Goal: Communication & Community: Participate in discussion

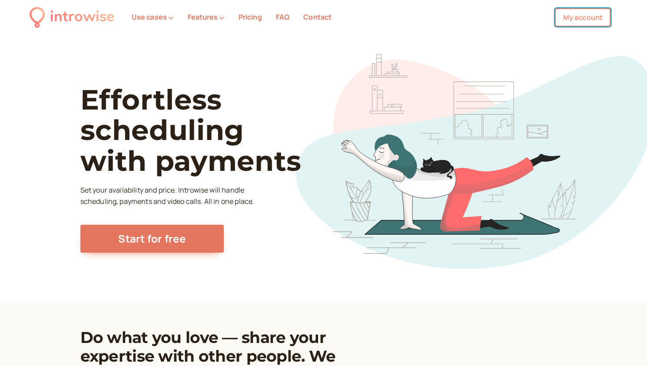
click at [574, 16] on link "My account" at bounding box center [583, 17] width 56 height 18
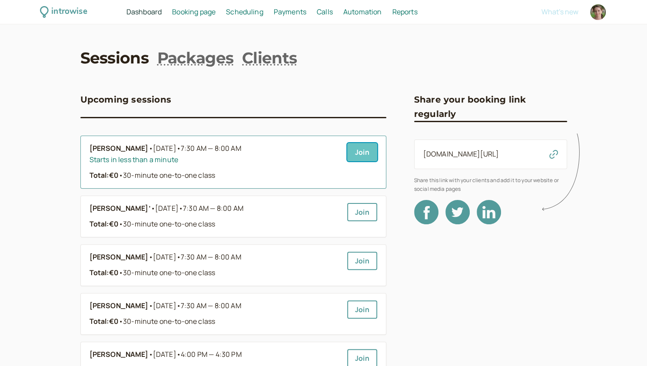
click at [362, 151] on link "Join" at bounding box center [362, 152] width 30 height 18
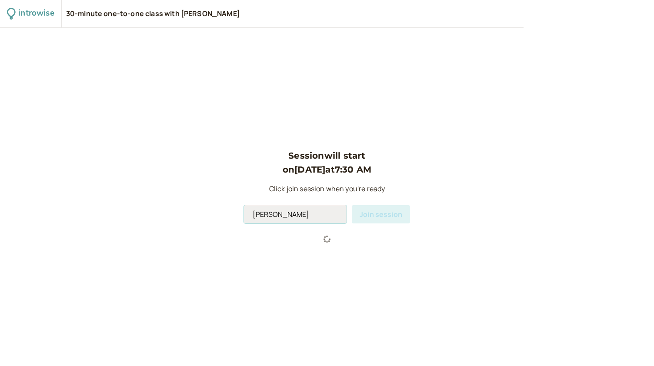
click at [302, 216] on input "Andromeda Jones" at bounding box center [295, 214] width 103 height 18
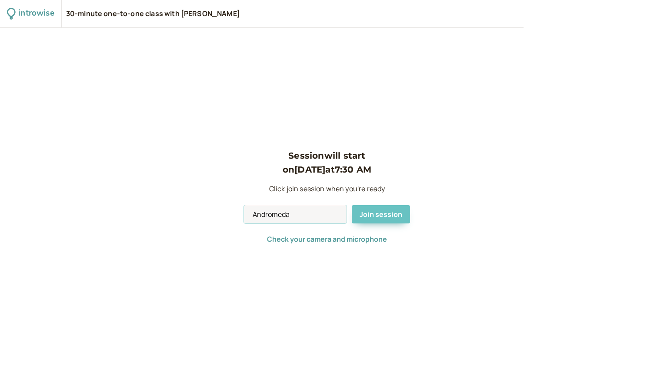
type input "Andromeda"
click at [391, 217] on span "Join session" at bounding box center [380, 214] width 43 height 10
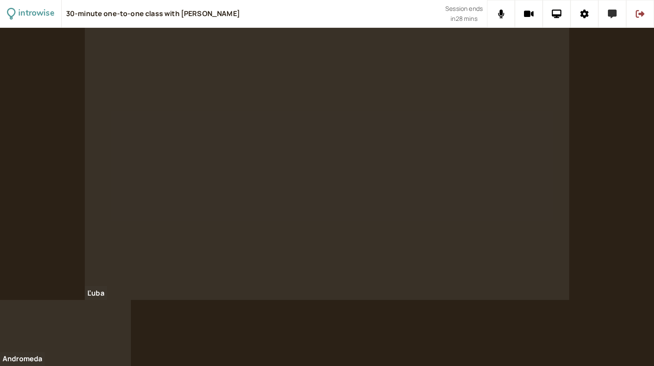
click at [608, 17] on icon at bounding box center [612, 14] width 9 height 9
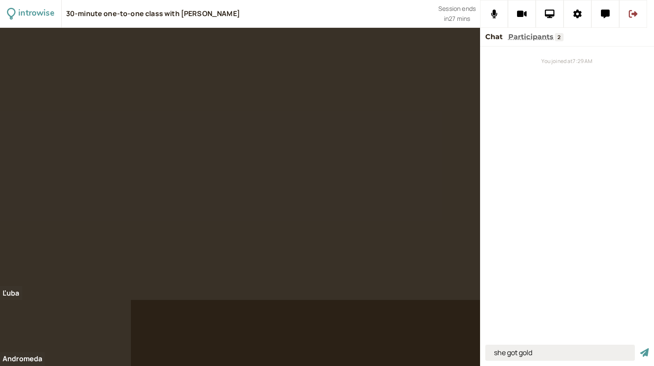
type input "she got gold"
click at [640, 348] on button "submit" at bounding box center [644, 352] width 9 height 9
type input "Denmark had never lost to them"
click at [640, 348] on button "submit" at bounding box center [644, 352] width 9 height 9
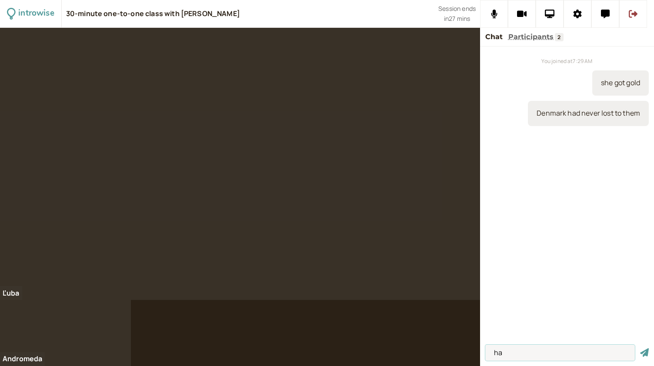
type input "h"
type input "before"
click at [640, 348] on button "submit" at bounding box center [644, 352] width 9 height 9
type input "to beat, beat, beaten - to win again"
click at [640, 348] on button "submit" at bounding box center [644, 352] width 9 height 9
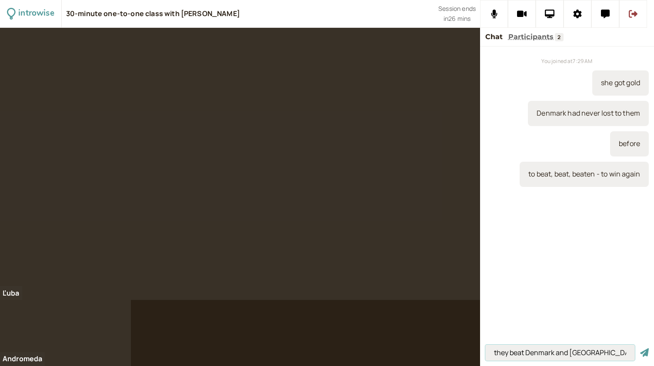
type input "they beat Denmark and Germany"
click at [640, 348] on button "submit" at bounding box center [644, 352] width 9 height 9
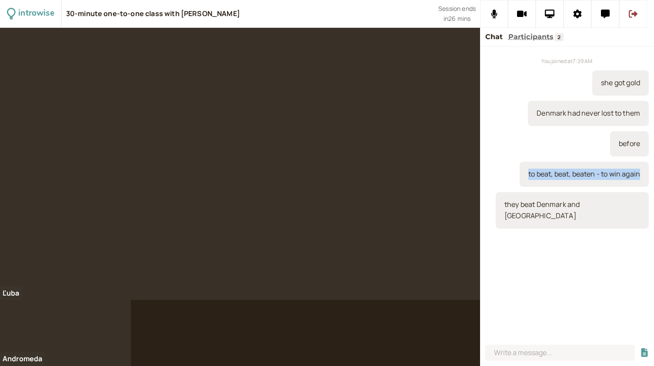
drag, startPoint x: 639, startPoint y: 174, endPoint x: 523, endPoint y: 175, distance: 116.0
click at [523, 175] on div "to beat, beat, beaten - to win again" at bounding box center [583, 174] width 129 height 25
copy div "to beat, beat, beaten - to win again"
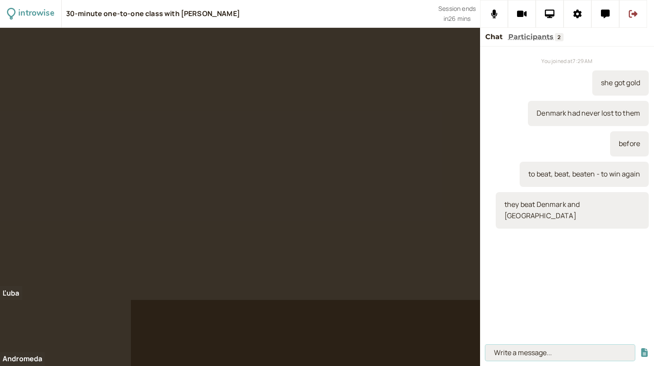
click at [512, 348] on input at bounding box center [559, 353] width 149 height 16
paste input "to beat, beat, beaten - to win again"
type input "to beat, beat, beaten - to win against"
click at [640, 348] on button "submit" at bounding box center [644, 352] width 9 height 9
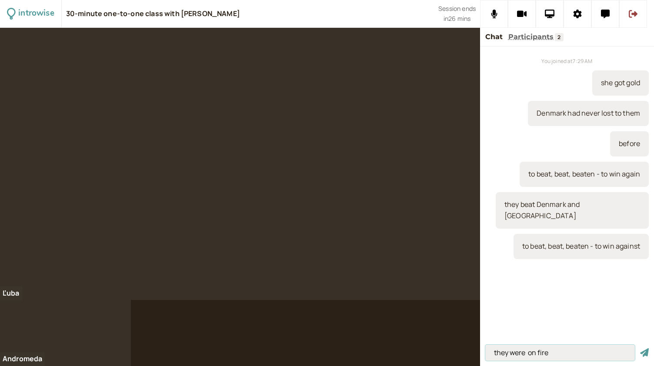
type input "they were on fire"
click at [640, 348] on button "submit" at bounding box center [644, 352] width 9 height 9
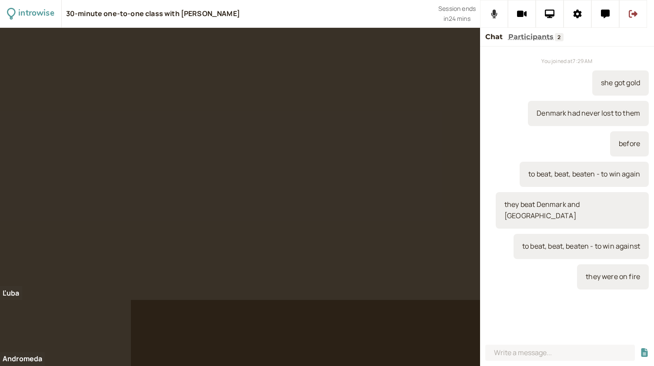
click at [496, 21] on button at bounding box center [494, 14] width 28 height 28
click at [511, 348] on input at bounding box center [559, 353] width 149 height 16
type input "at the foot of the mountain"
click at [640, 348] on button "submit" at bounding box center [644, 352] width 9 height 9
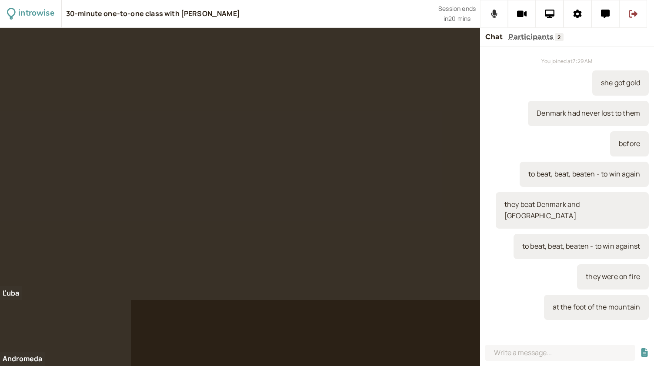
click at [492, 12] on icon at bounding box center [494, 14] width 6 height 9
click at [492, 12] on icon at bounding box center [493, 14] width 11 height 9
click at [535, 355] on input at bounding box center [559, 353] width 149 height 16
type input "the mayor /may-er/"
click at [640, 348] on button "submit" at bounding box center [644, 352] width 9 height 9
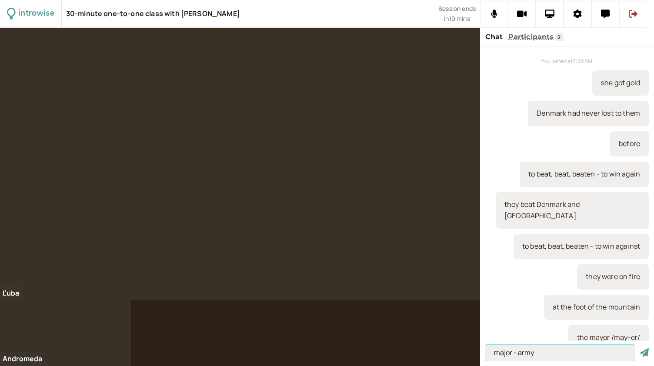
type input "major - army"
click at [640, 348] on button "submit" at bounding box center [644, 352] width 9 height 9
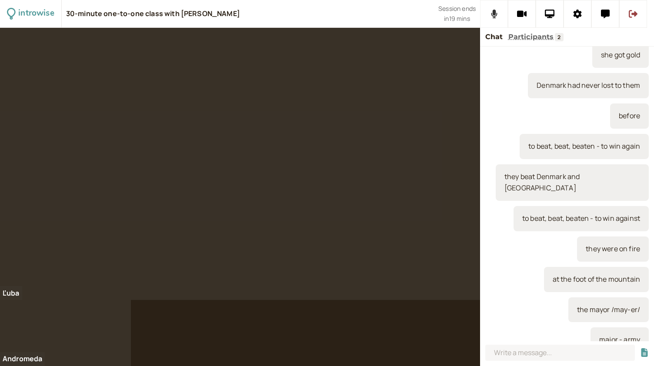
click at [488, 16] on button at bounding box center [494, 14] width 28 height 28
click at [505, 354] on input at bounding box center [559, 353] width 149 height 16
type input "I"
type input "a really catchy story"
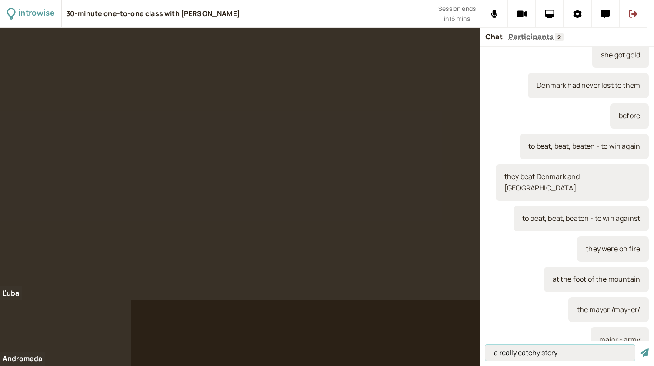
click at [640, 348] on button "submit" at bounding box center [644, 352] width 9 height 9
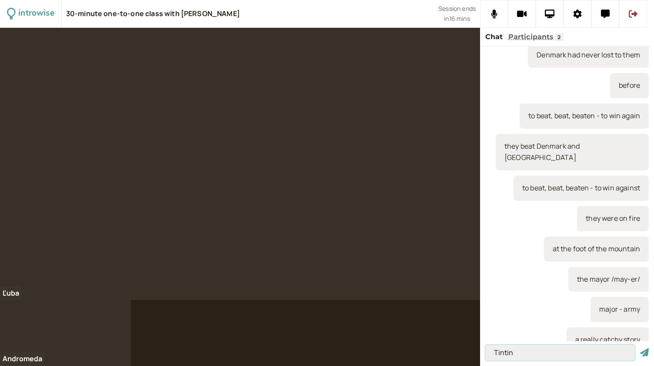
type input "Tintin"
click at [640, 348] on button "submit" at bounding box center [644, 352] width 9 height 9
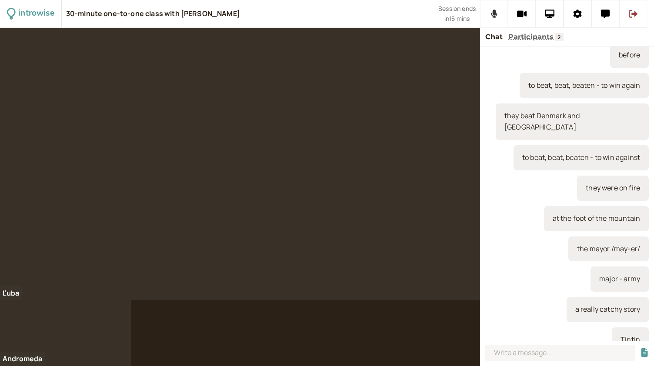
click at [490, 19] on button at bounding box center [494, 14] width 28 height 28
click at [464, 365] on div at bounding box center [327, 197] width 654 height 338
click at [506, 353] on input at bounding box center [559, 353] width 149 height 16
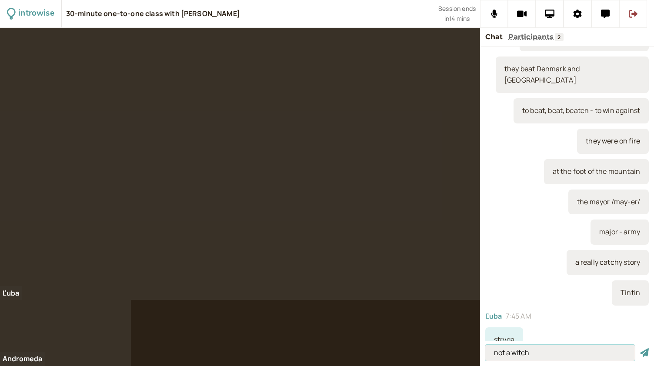
type input "not a witch"
click at [640, 348] on button "submit" at bounding box center [644, 352] width 9 height 9
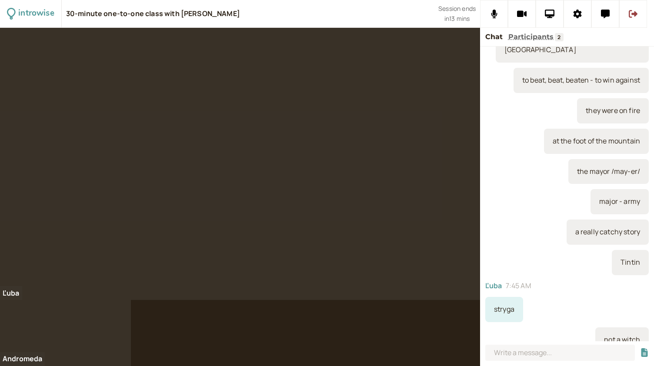
click at [62, 149] on div at bounding box center [240, 164] width 480 height 272
click at [510, 353] on input at bounding box center [559, 353] width 149 height 16
type input "a dwarf"
click at [640, 348] on button "submit" at bounding box center [644, 352] width 9 height 9
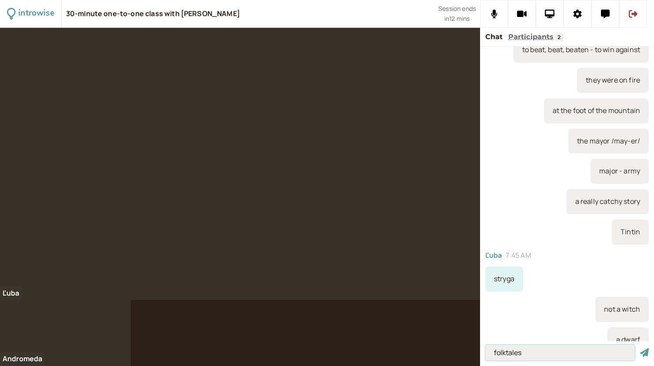
type input "folktales"
click at [640, 348] on button "submit" at bounding box center [644, 352] width 9 height 9
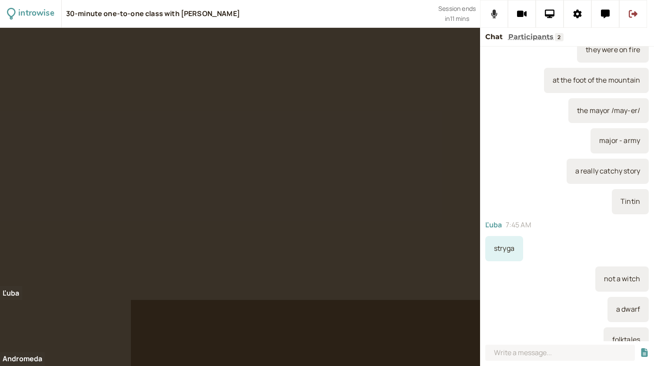
click at [504, 23] on button at bounding box center [494, 14] width 28 height 28
click at [545, 358] on input at bounding box center [559, 353] width 149 height 16
type input "to retell"
click at [640, 348] on button "submit" at bounding box center [644, 352] width 9 height 9
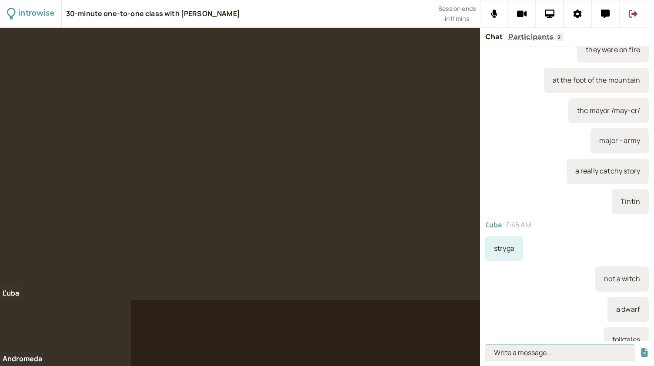
scroll to position [257, 0]
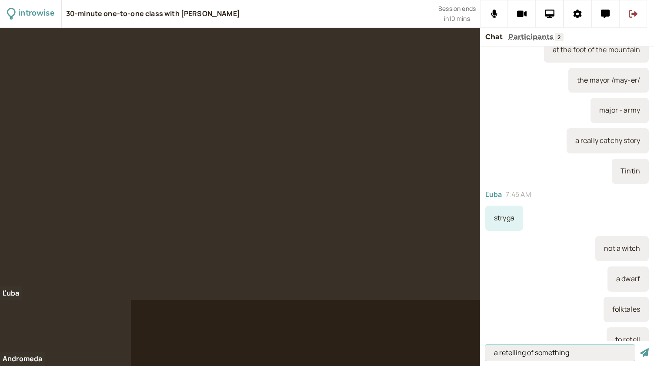
type input "a retelling of something"
click at [640, 348] on button "submit" at bounding box center [644, 352] width 9 height 9
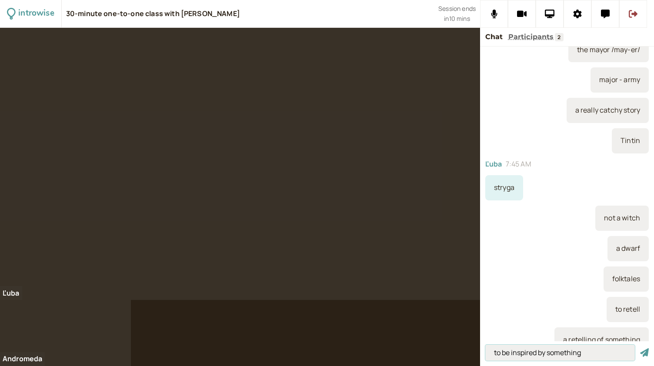
type input "to be inspired by something"
click at [640, 348] on button "submit" at bounding box center [644, 352] width 9 height 9
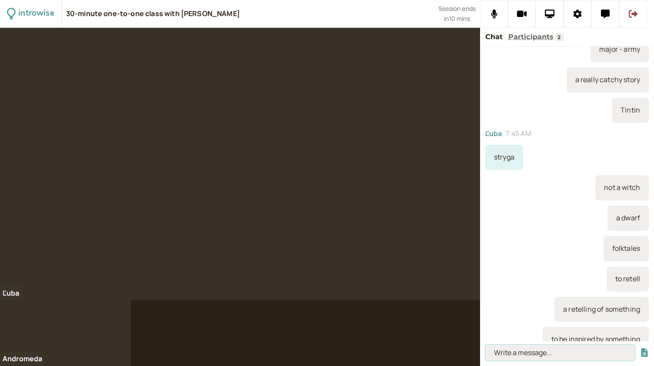
type input "d"
type input "goddesses"
click at [640, 348] on button "submit" at bounding box center [644, 352] width 9 height 9
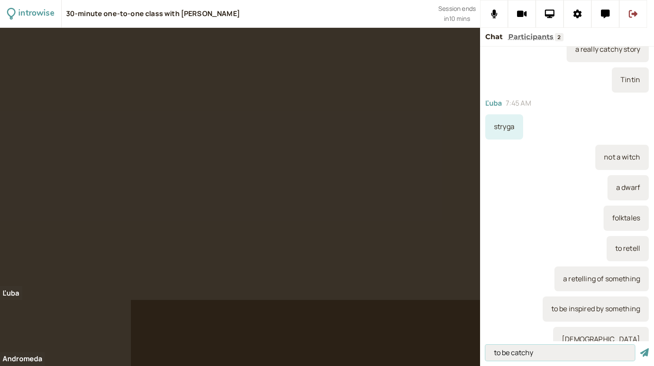
type input "to be catchy"
click at [640, 348] on button "submit" at bounding box center [644, 352] width 9 height 9
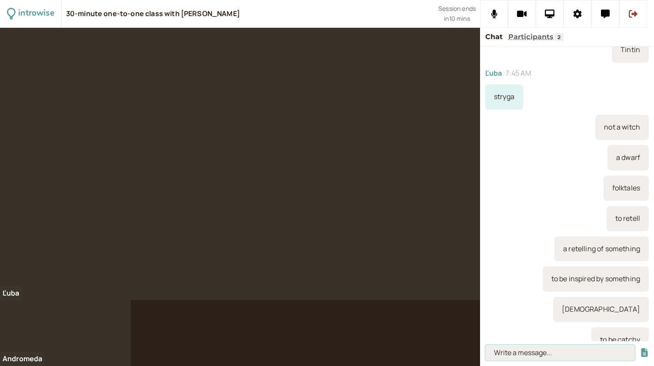
click at [509, 355] on input at bounding box center [559, 353] width 149 height 16
paste input "‘We need to figure out how to integrate the payment system into the website.’"
type input "‘We need to figure out how to integrate the payment system into the website.’"
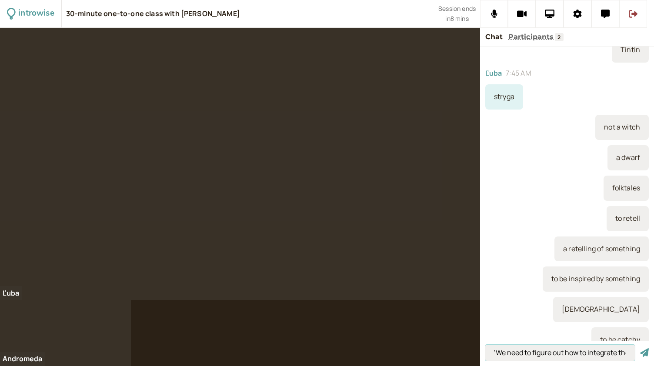
click at [502, 351] on input "‘We need to figure out how to integrate the payment system into the website.’" at bounding box center [559, 353] width 149 height 16
type input "to get + adjective"
click at [640, 348] on button "submit" at bounding box center [644, 352] width 9 height 9
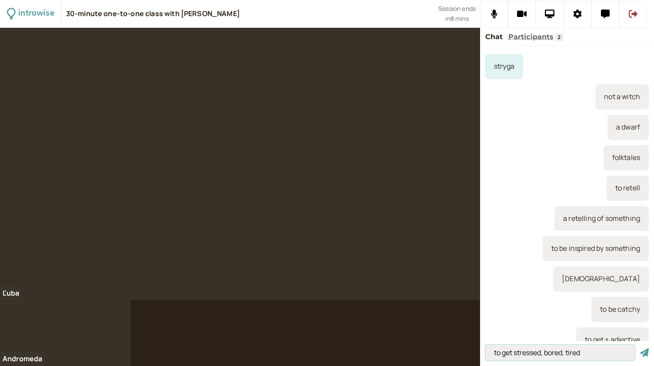
type input "to get stressed, bored, tired"
click at [640, 348] on button "submit" at bounding box center [644, 352] width 9 height 9
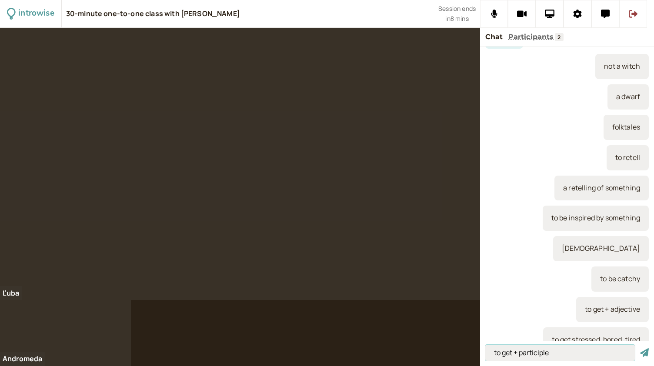
type input "to get + participle"
click at [640, 348] on button "submit" at bounding box center [644, 352] width 9 height 9
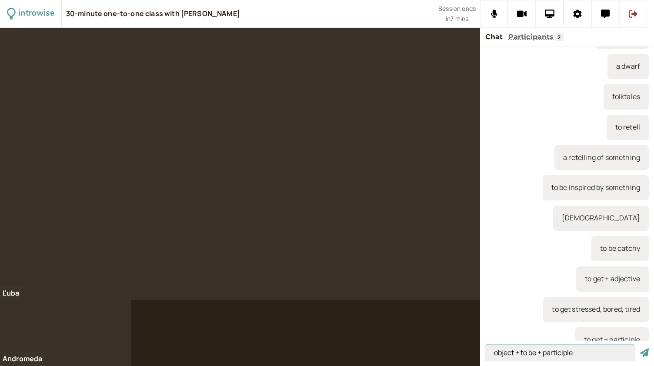
type input "object + to be + participle"
click at [640, 348] on button "submit" at bounding box center [644, 352] width 9 height 9
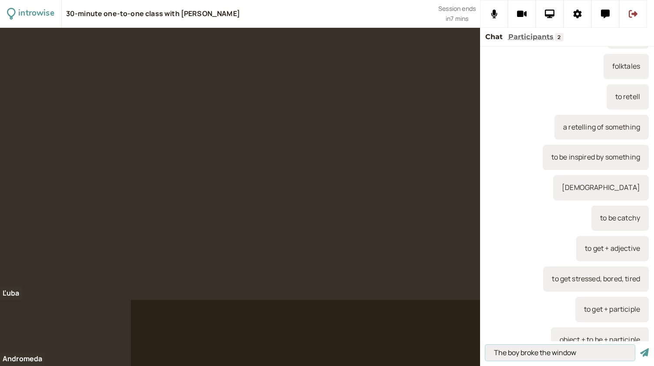
type input "The boy broke the window"
click at [640, 348] on button "submit" at bounding box center [644, 352] width 9 height 9
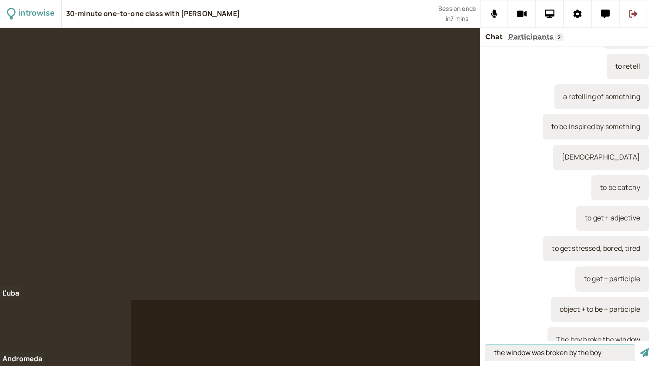
type input "the window was broken by the boy"
click at [640, 348] on button "submit" at bounding box center [644, 352] width 9 height 9
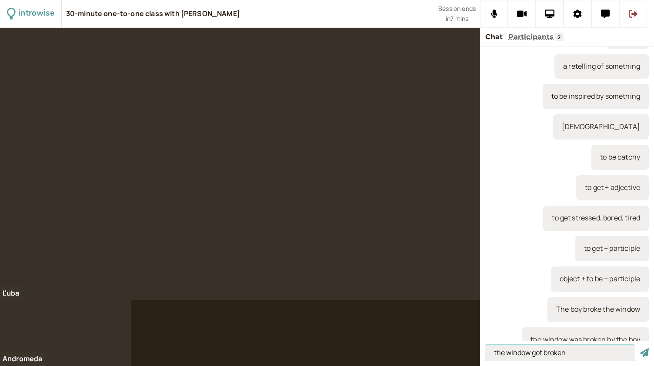
type input "the window got broken"
click at [640, 348] on button "submit" at bounding box center [644, 352] width 9 height 9
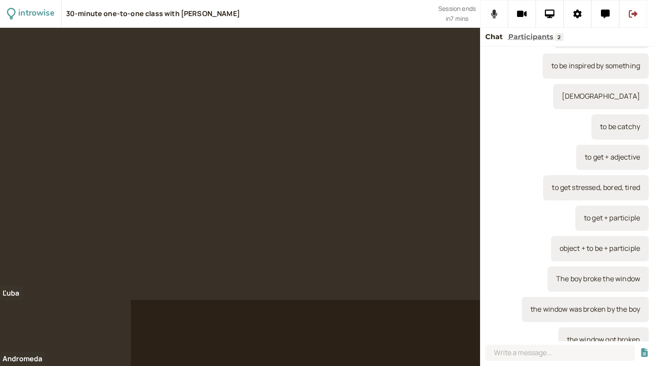
click at [486, 13] on button at bounding box center [494, 14] width 28 height 28
click at [516, 352] on input at bounding box center [559, 353] width 149 height 16
paste input "to hurt, to damage, to destroy, to break, to ruin, to kill, to lose, to attack,…"
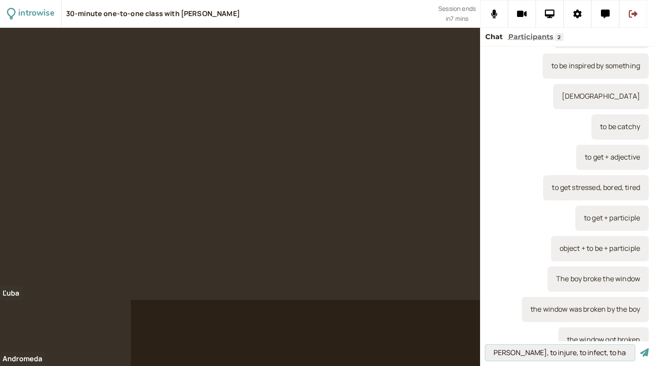
type input "to hurt, to damage, to destroy, to break, to ruin, to kill, to lose, to attack,…"
click at [640, 348] on button "submit" at bounding box center [644, 352] width 9 height 9
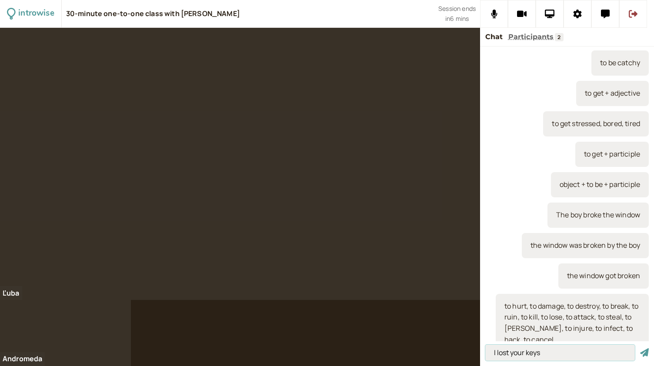
type input "I lost your keys"
click at [640, 348] on button "submit" at bounding box center [644, 352] width 9 height 9
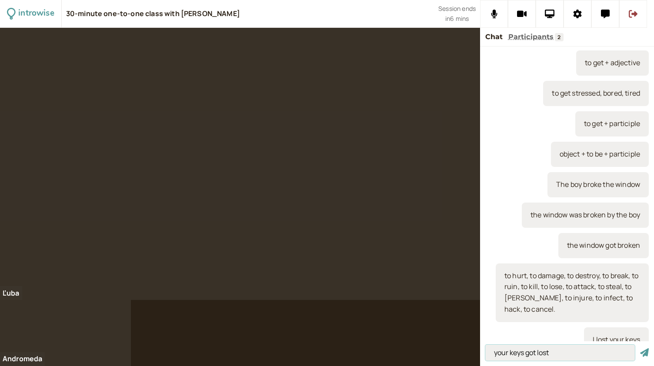
type input "your keys got lost"
click at [640, 348] on button "submit" at bounding box center [644, 352] width 9 height 9
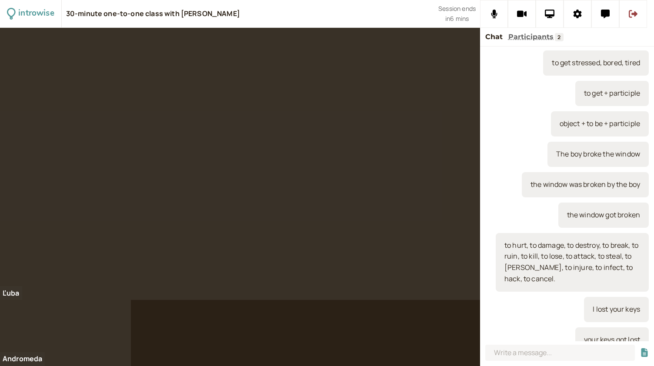
click at [174, 345] on div at bounding box center [327, 197] width 654 height 338
click at [497, 18] on button at bounding box center [494, 14] width 28 height 28
click at [509, 353] on input at bounding box center [559, 353] width 149 height 16
type input "to go missing"
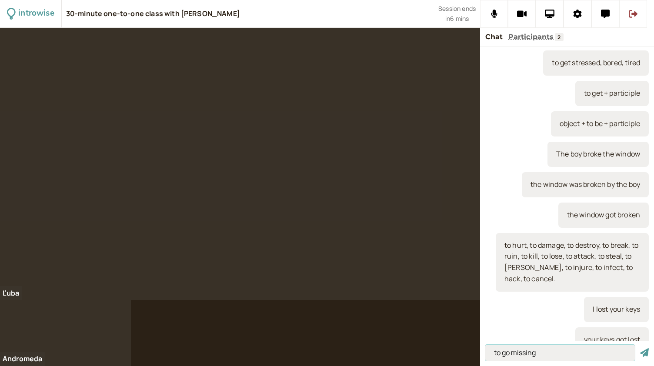
click at [640, 348] on button "submit" at bounding box center [644, 352] width 9 height 9
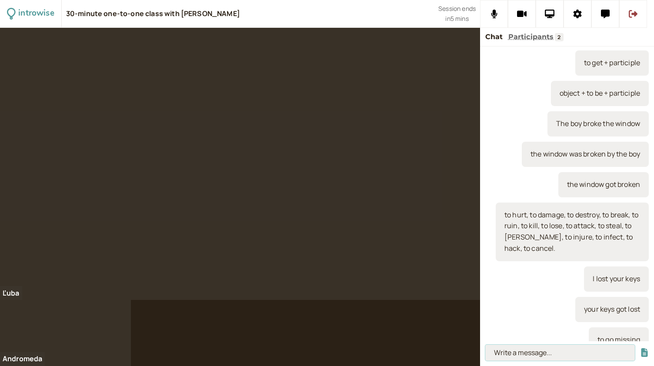
click at [513, 353] on input at bounding box center [559, 353] width 149 height 16
paste input "o You will ruin your mobile if you do that"
type input "o You will ruin your mobile if you do that"
click at [640, 348] on button "submit" at bounding box center [644, 352] width 9 height 9
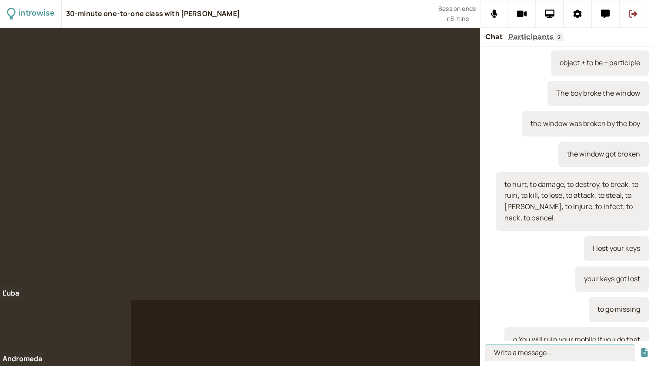
click at [519, 347] on input at bounding box center [559, 353] width 149 height 16
type input "Your mobile will get ruined if you do that"
click at [640, 348] on button "submit" at bounding box center [644, 352] width 9 height 9
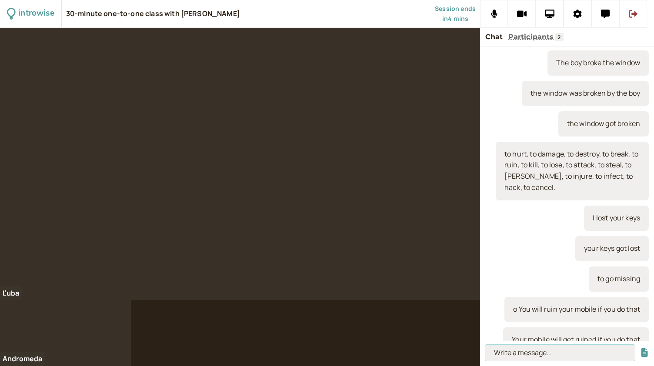
paste input "o the dog is destroying her jacket"
type input "o the dog is destroying her jacket"
click at [640, 348] on button "submit" at bounding box center [644, 352] width 9 height 9
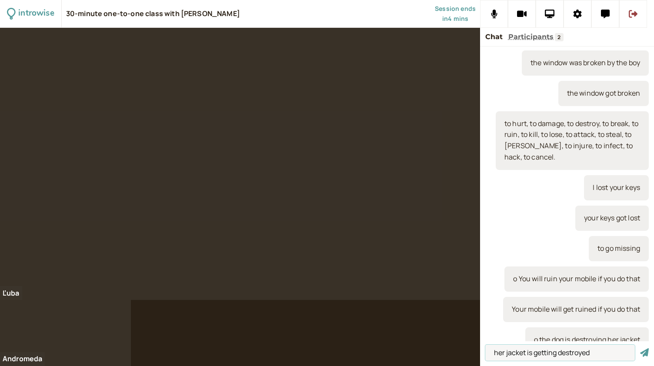
type input "her jacket is getting destroyed"
click at [640, 348] on button "submit" at bounding box center [644, 352] width 9 height 9
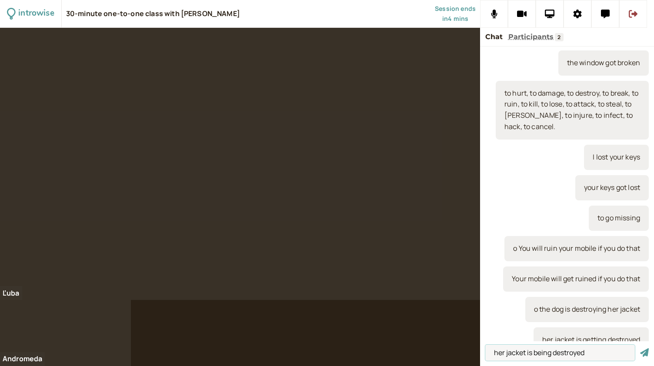
type input "her jacket is being destroyed"
click at [640, 348] on button "submit" at bounding box center [644, 352] width 9 height 9
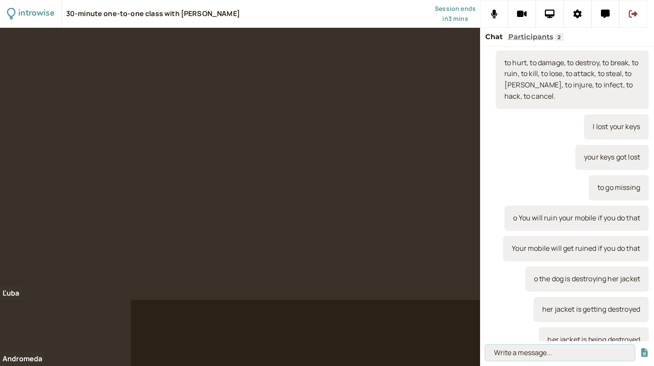
click at [506, 347] on input at bounding box center [559, 353] width 149 height 16
paste input "o I damaged the car"
type input "o I damaged the car"
click at [640, 348] on button "submit" at bounding box center [644, 352] width 9 height 9
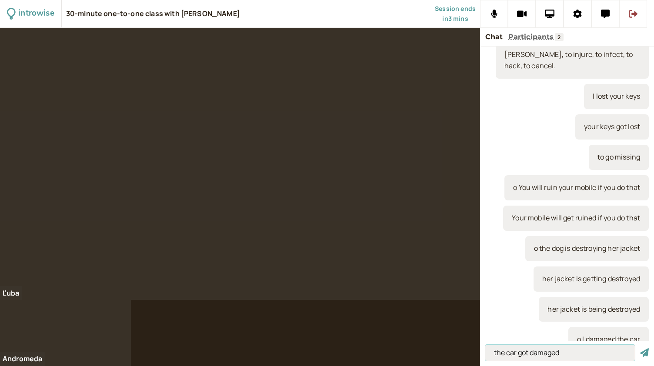
type input "the car got damaged"
click at [640, 348] on button "submit" at bounding box center [644, 352] width 9 height 9
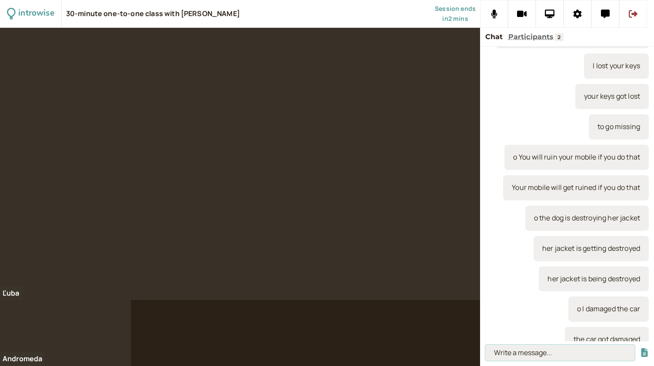
click at [517, 354] on input at bounding box center [559, 353] width 149 height 16
paste input "o Someone injured my brother in the football match"
type input "o Someone injured my brother in the football match"
click at [640, 348] on button "submit" at bounding box center [644, 352] width 9 height 9
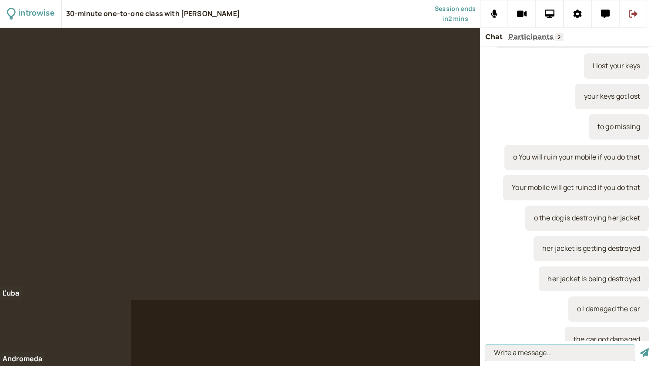
scroll to position [0, 0]
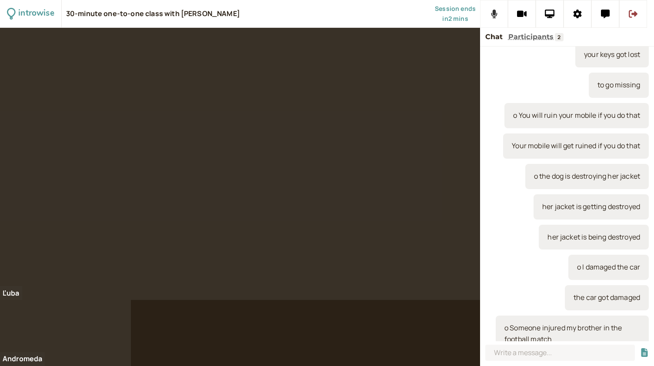
click at [481, 13] on button at bounding box center [494, 14] width 28 height 28
click at [506, 352] on input at bounding box center [559, 353] width 149 height 16
type input "unknown"
drag, startPoint x: 535, startPoint y: 352, endPoint x: 494, endPoint y: 353, distance: 41.8
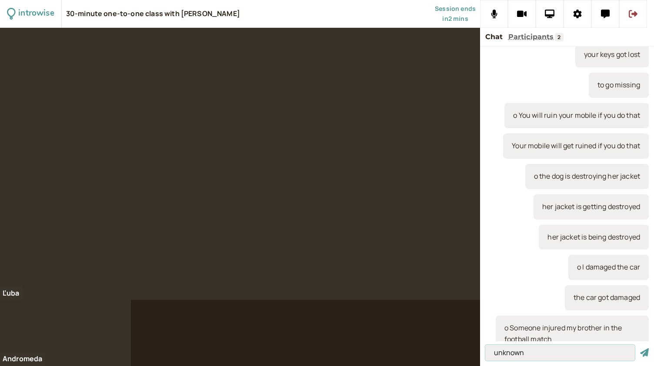
click at [494, 353] on input "unknown" at bounding box center [559, 353] width 149 height 16
type input "my brother got injured in a football match"
click at [640, 348] on button "submit" at bounding box center [644, 352] width 9 height 9
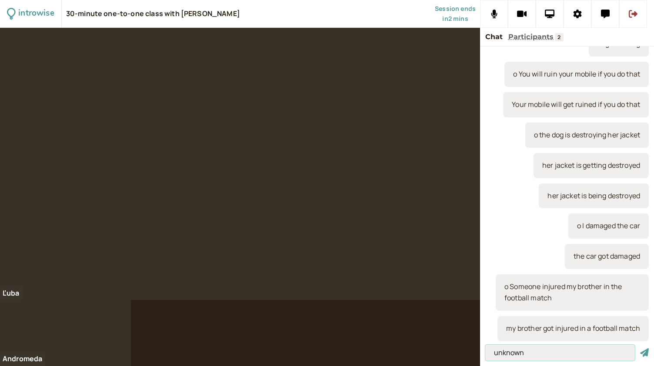
type input "unknown"
click at [640, 348] on button "submit" at bounding box center [644, 352] width 9 height 9
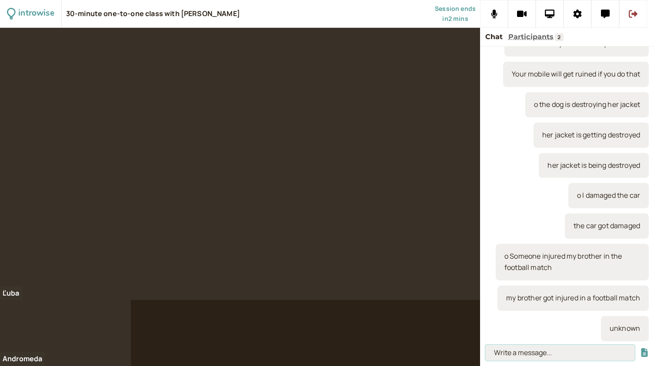
click at [521, 351] on input at bounding box center [559, 353] width 149 height 16
paste input "‘My computer got stolen’"
type input "‘My computer got stolen’"
click at [640, 348] on button "submit" at bounding box center [644, 352] width 9 height 9
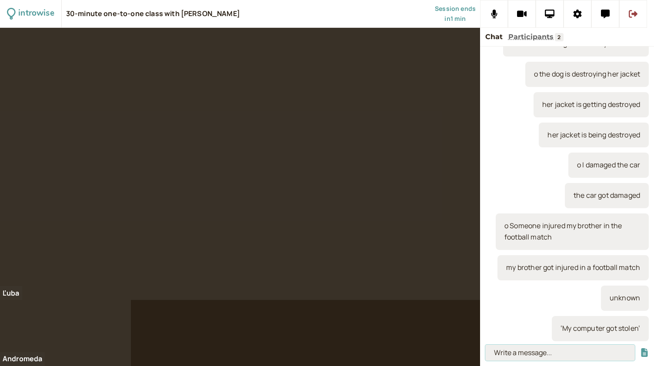
click at [507, 348] on input at bounding box center [559, 353] width 149 height 16
paste input "o someone robbed the bank"
type input "o someone robbed the bank"
click at [640, 348] on button "submit" at bounding box center [644, 352] width 9 height 9
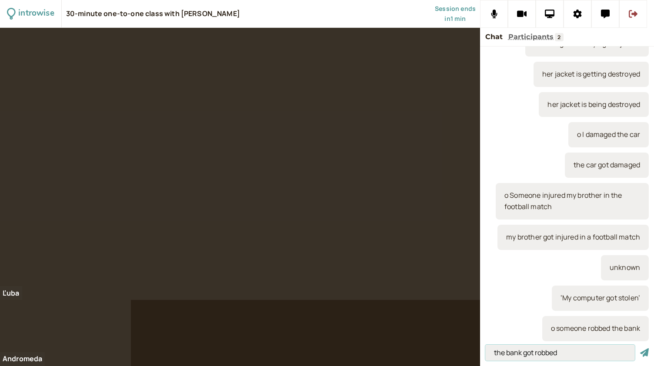
type input "the bank got robbed"
click at [640, 348] on button "submit" at bounding box center [644, 352] width 9 height 9
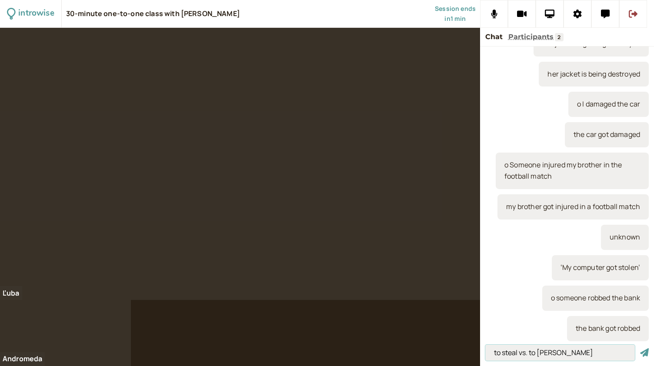
type input "to steal vs. to rob"
click at [640, 348] on button "submit" at bounding box center [644, 352] width 9 height 9
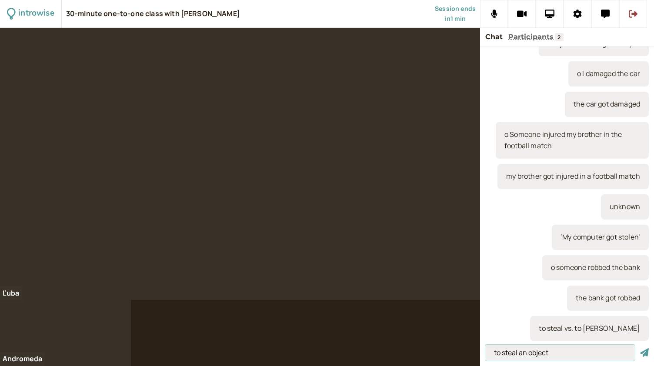
type input "to steal an object"
click at [640, 348] on button "submit" at bounding box center [644, 352] width 9 height 9
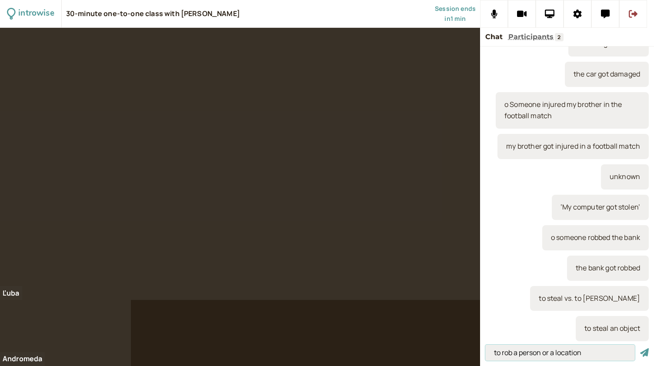
type input "to rob a person or a location"
click at [640, 348] on button "submit" at bounding box center [644, 352] width 9 height 9
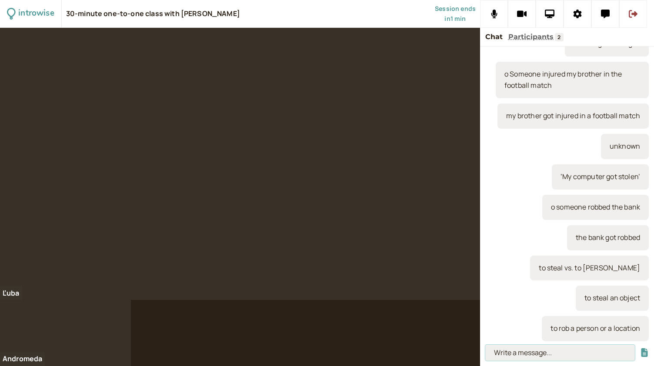
paste input "o Someone hacked the system"
type input "o Someone hacked the system"
click at [640, 348] on button "submit" at bounding box center [644, 352] width 9 height 9
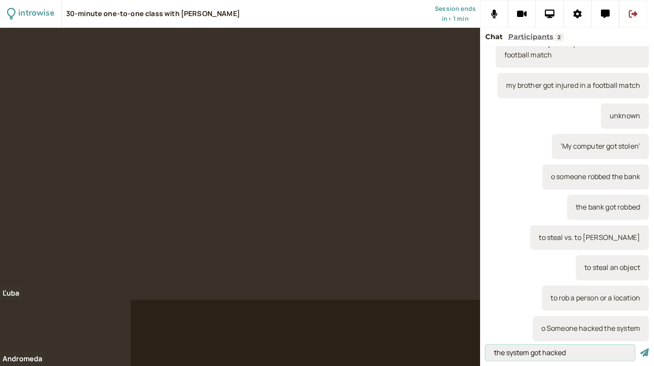
type input "the system got hacked"
click at [640, 348] on button "submit" at bounding box center [644, 352] width 9 height 9
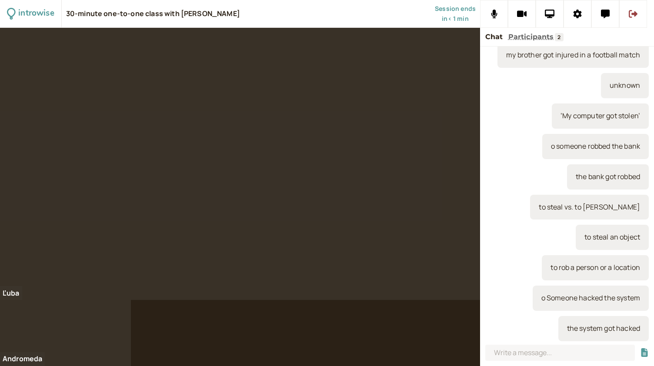
click at [398, 365] on div at bounding box center [327, 197] width 654 height 338
click at [493, 10] on icon at bounding box center [494, 14] width 6 height 9
click at [493, 10] on icon at bounding box center [493, 14] width 11 height 9
click at [505, 347] on input at bounding box center [559, 353] width 149 height 16
paste input "o someone could infect me if I fly"
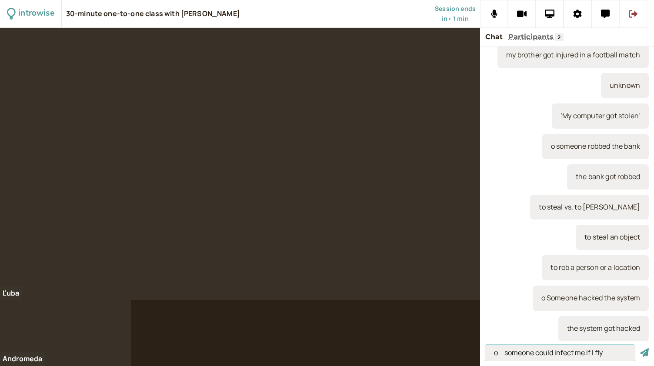
type input "o someone could infect me if I fly"
click at [640, 348] on button "submit" at bounding box center [644, 352] width 9 height 9
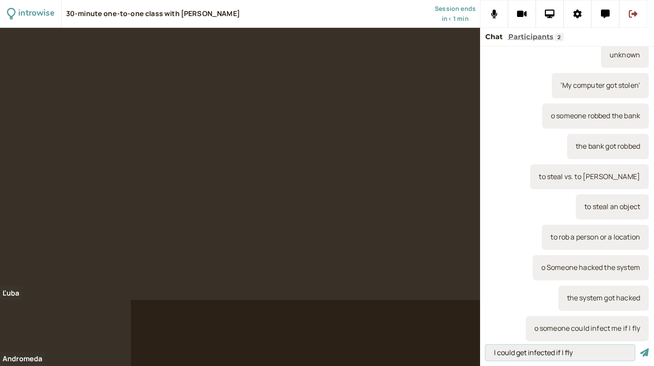
type input "I could get infected if I fly"
click at [640, 348] on button "submit" at bounding box center [644, 352] width 9 height 9
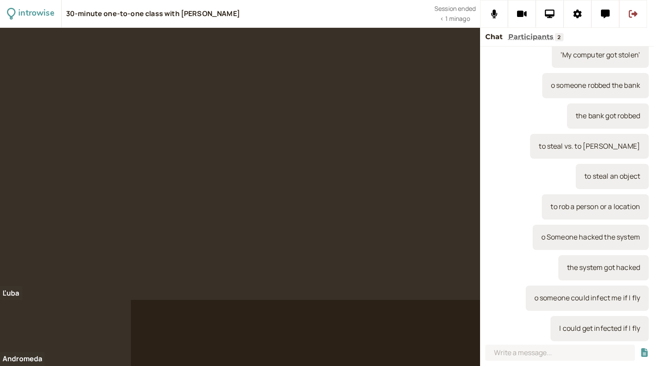
click at [59, 189] on div at bounding box center [240, 164] width 480 height 272
click at [524, 355] on input at bounding box center [559, 353] width 149 height 16
paste input "https://www.youtube.com/c/wsj"
type input "https://www.youtube.com/c/wsj"
click at [640, 348] on button "submit" at bounding box center [644, 352] width 9 height 9
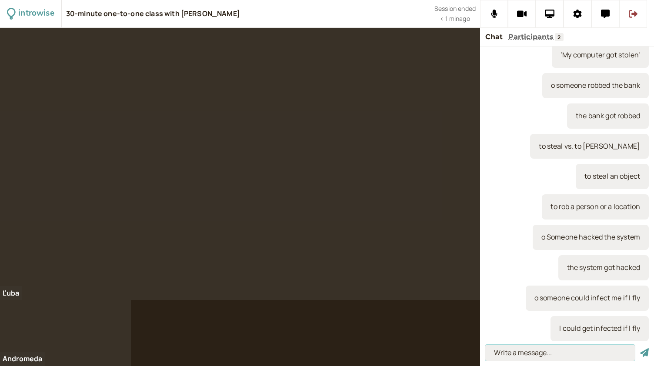
scroll to position [1407, 0]
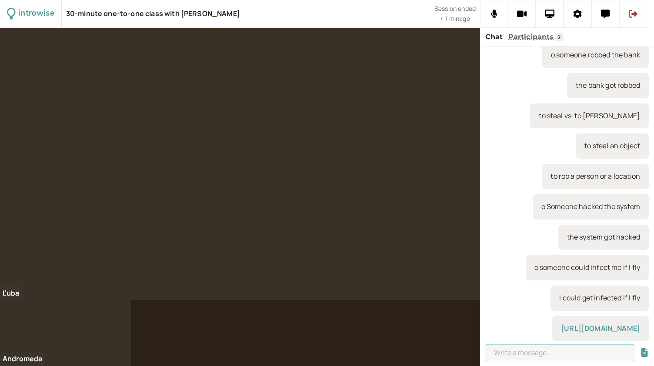
paste input "https://www.youtube.com/@BBC_Global/videos"
type input "https://www.youtube.com/@BBC_Global/videos"
click at [640, 348] on button "submit" at bounding box center [644, 352] width 9 height 9
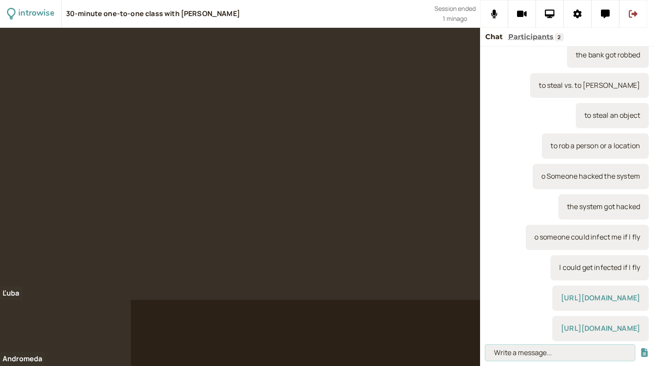
click at [512, 351] on input at bounding box center [559, 353] width 149 height 16
paste input "https://www.ted.com/"
type input "https://www.ted.com/"
click at [640, 348] on button "submit" at bounding box center [644, 352] width 9 height 9
